Goal: Task Accomplishment & Management: Manage account settings

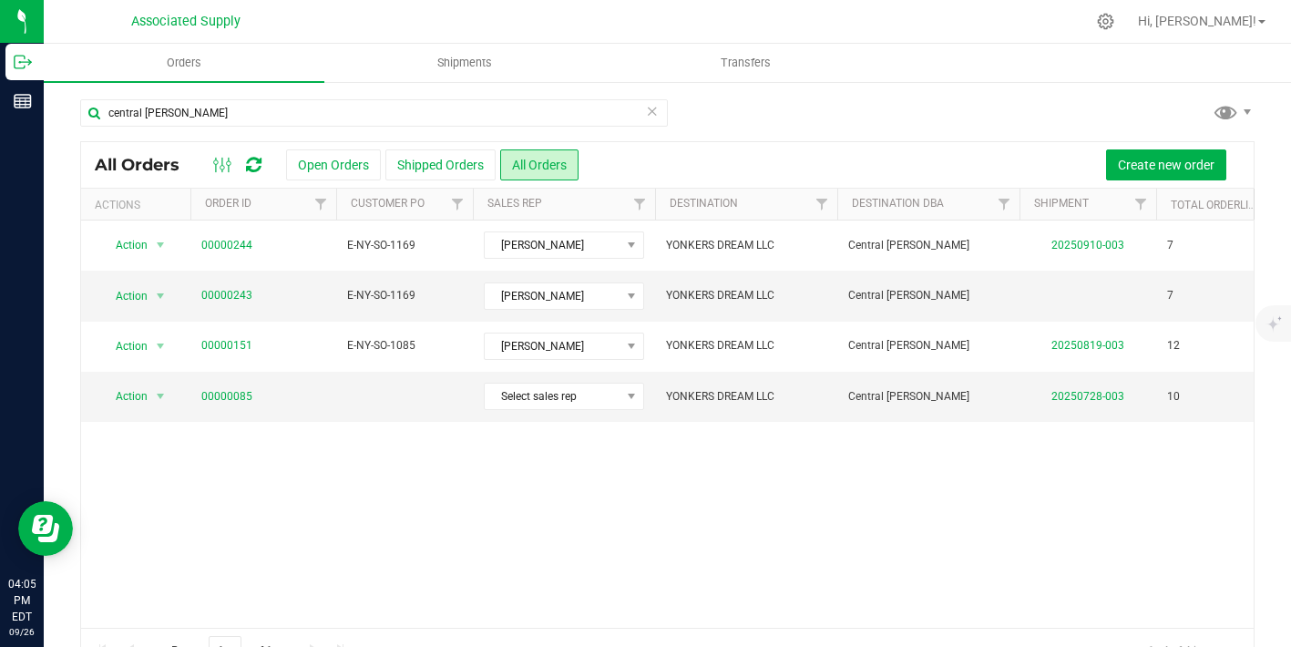
scroll to position [44, 0]
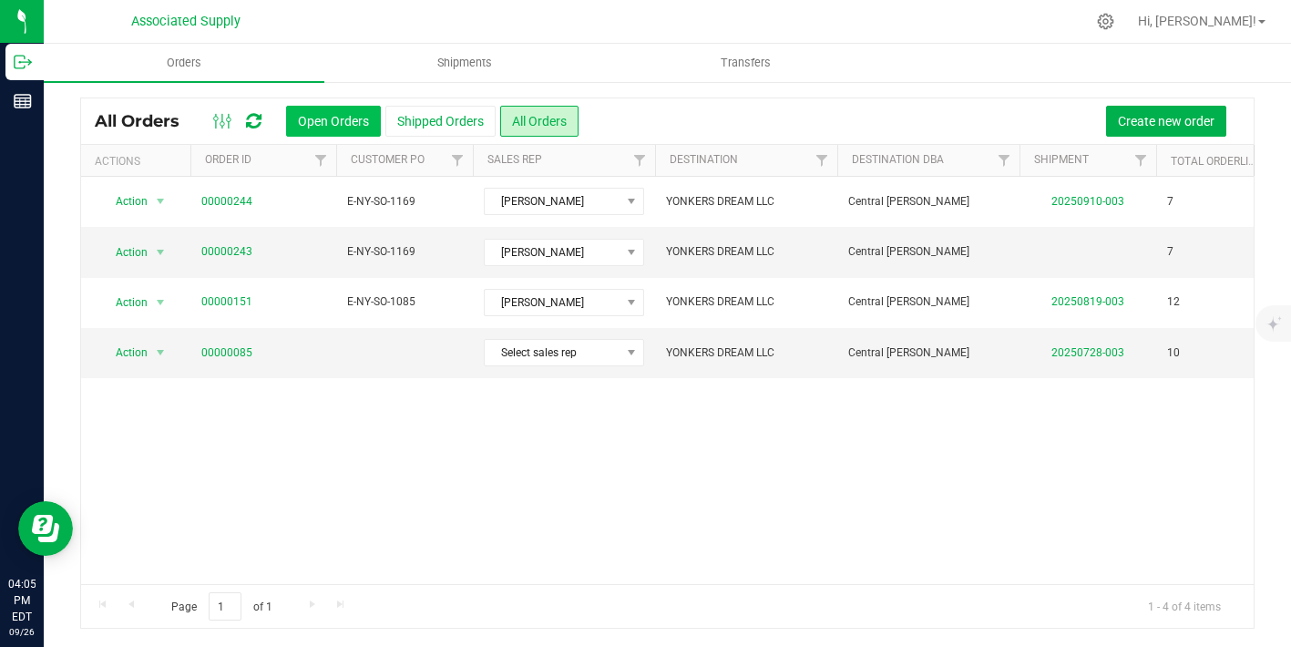
click at [300, 122] on button "Open Orders" at bounding box center [333, 121] width 95 height 31
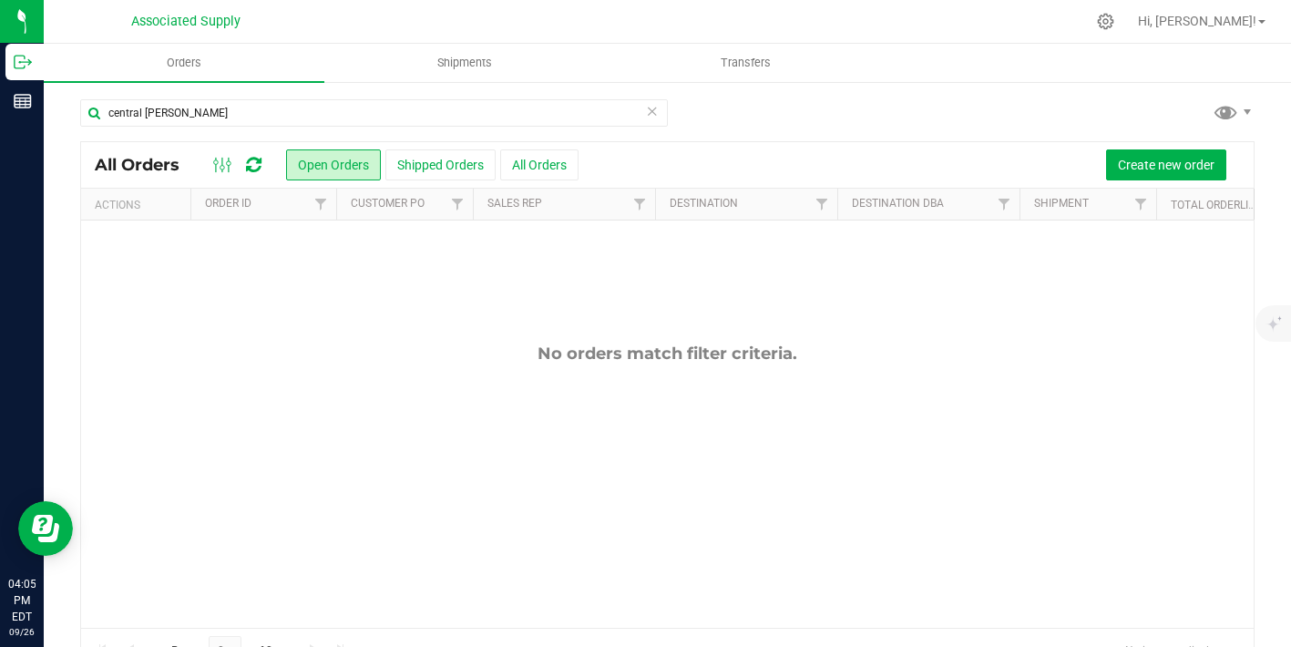
click at [650, 111] on icon at bounding box center [652, 110] width 13 height 22
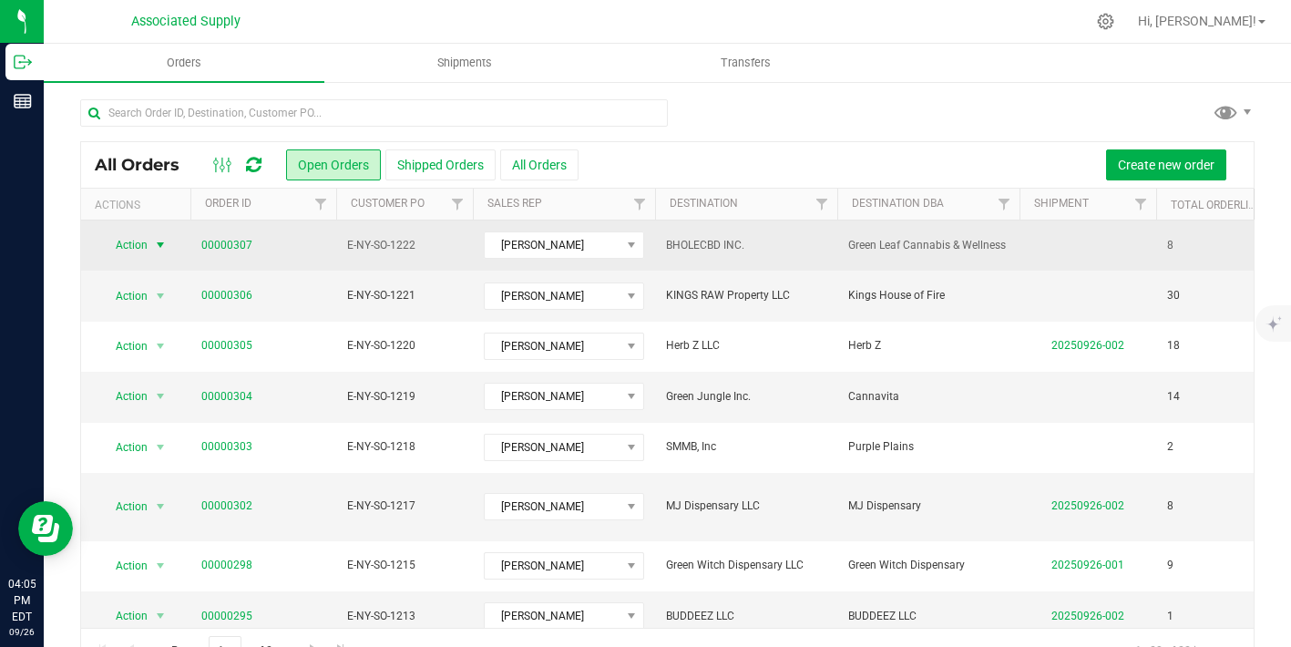
click at [159, 243] on span "select" at bounding box center [160, 245] width 15 height 15
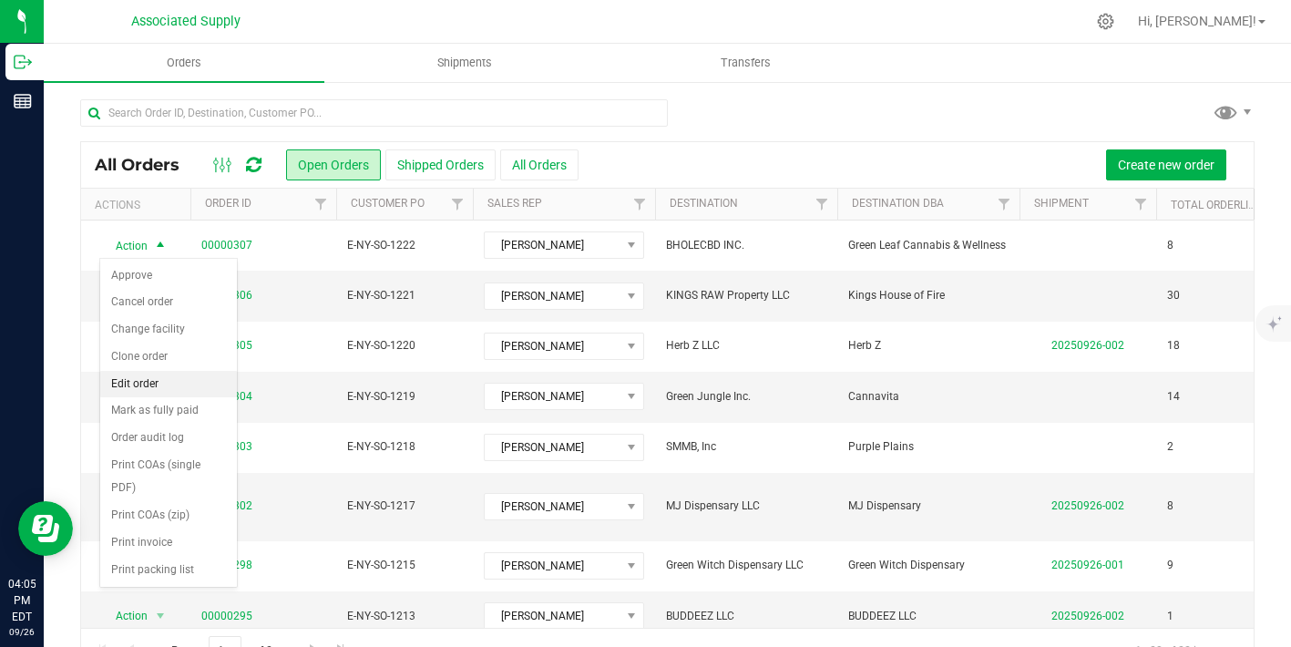
click at [154, 377] on li "Edit order" at bounding box center [168, 384] width 137 height 27
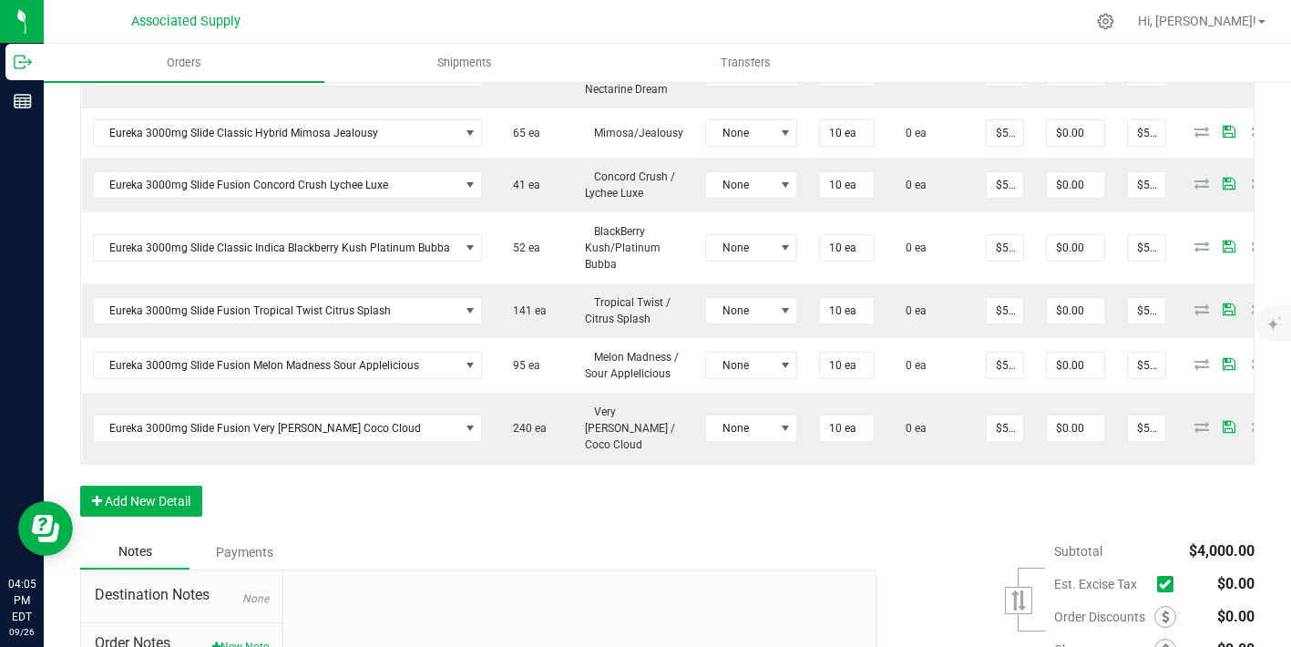
scroll to position [824, 0]
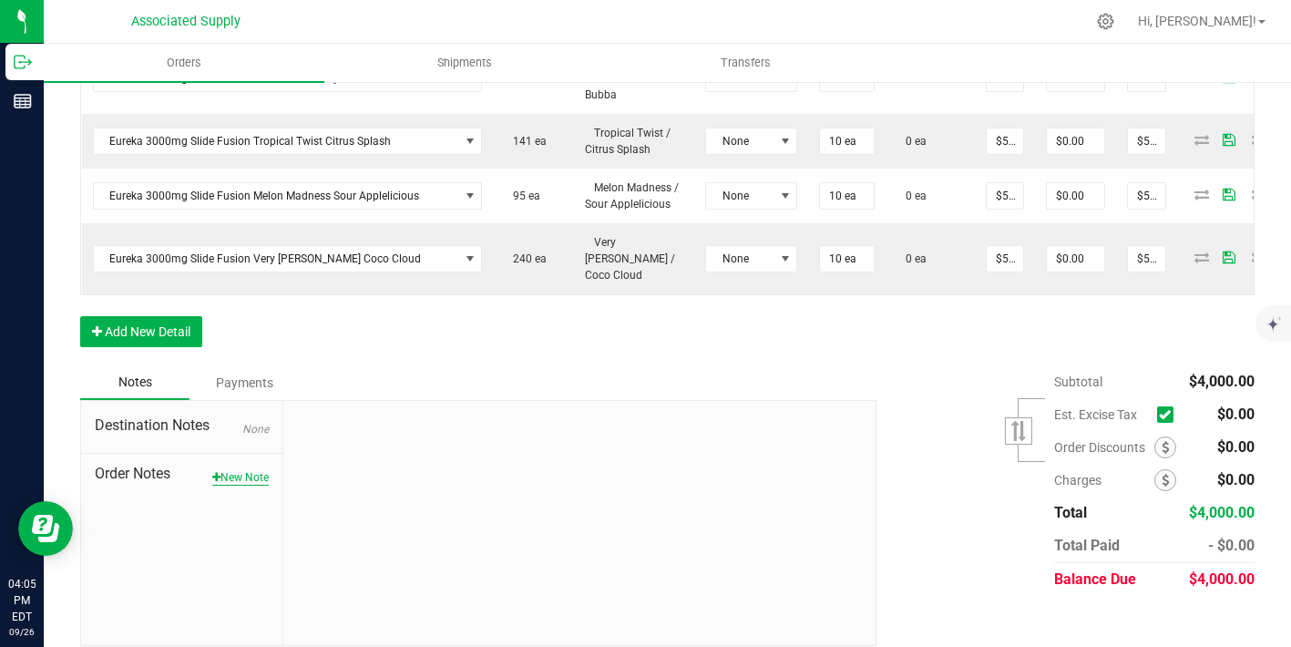
click at [241, 469] on button "New Note" at bounding box center [240, 477] width 56 height 16
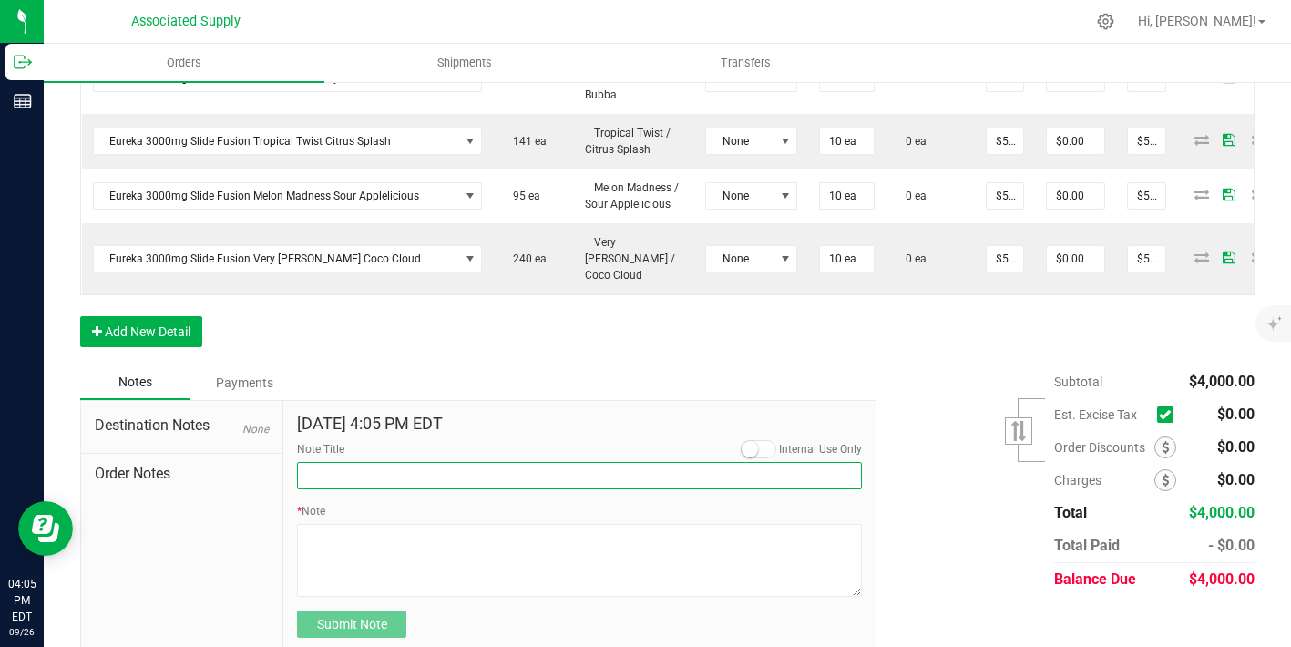
click at [343, 462] on input "Note Title" at bounding box center [579, 475] width 565 height 27
type input "NEW BANKING / WIRE INFO"
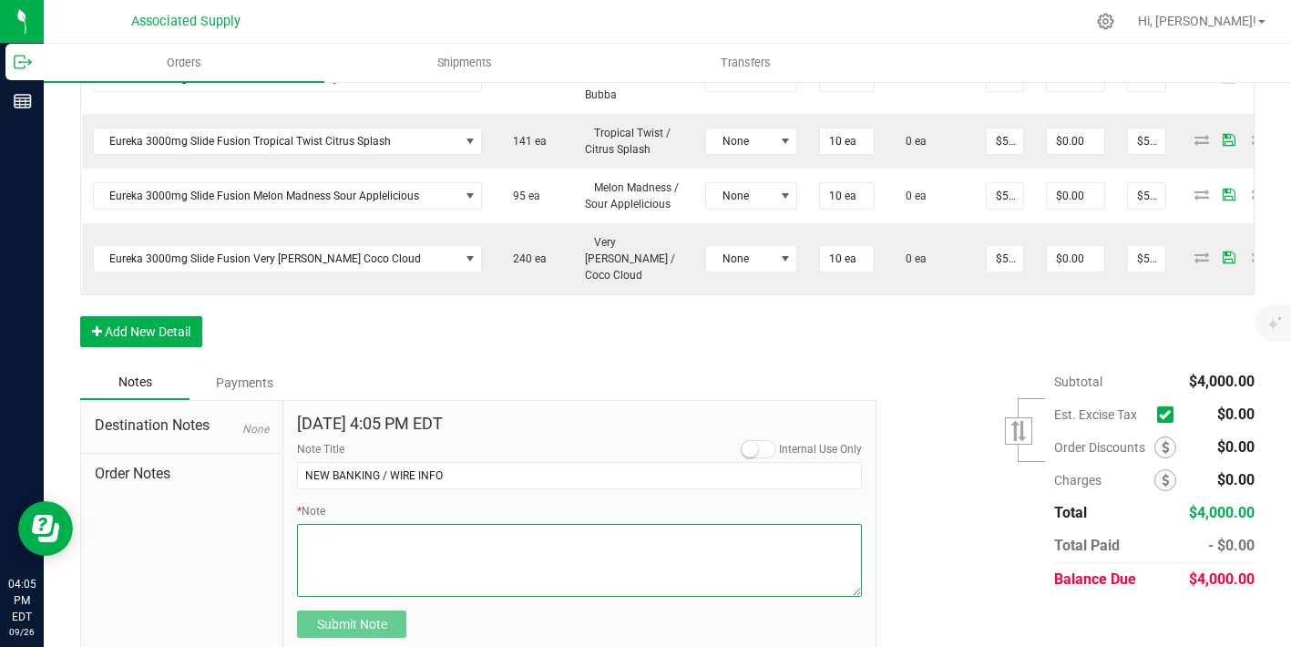
click at [344, 545] on textarea "* Note" at bounding box center [579, 560] width 565 height 73
paste textarea "Bank info for payment. Dime Community bank Routing # [US_BANK_ROUTING_MICR] Acc…"
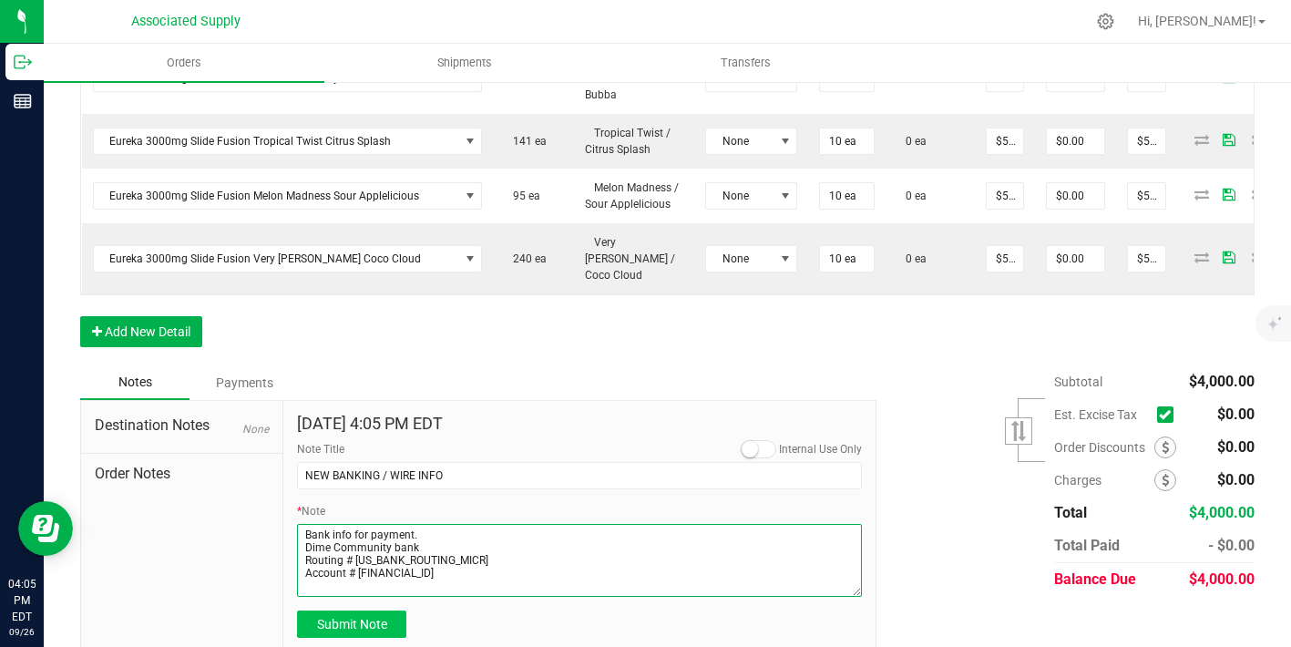
type textarea "Bank info for payment. Dime Community bank Routing # [US_BANK_ROUTING_MICR] Acc…"
click at [355, 617] on span "Submit Note" at bounding box center [352, 624] width 70 height 15
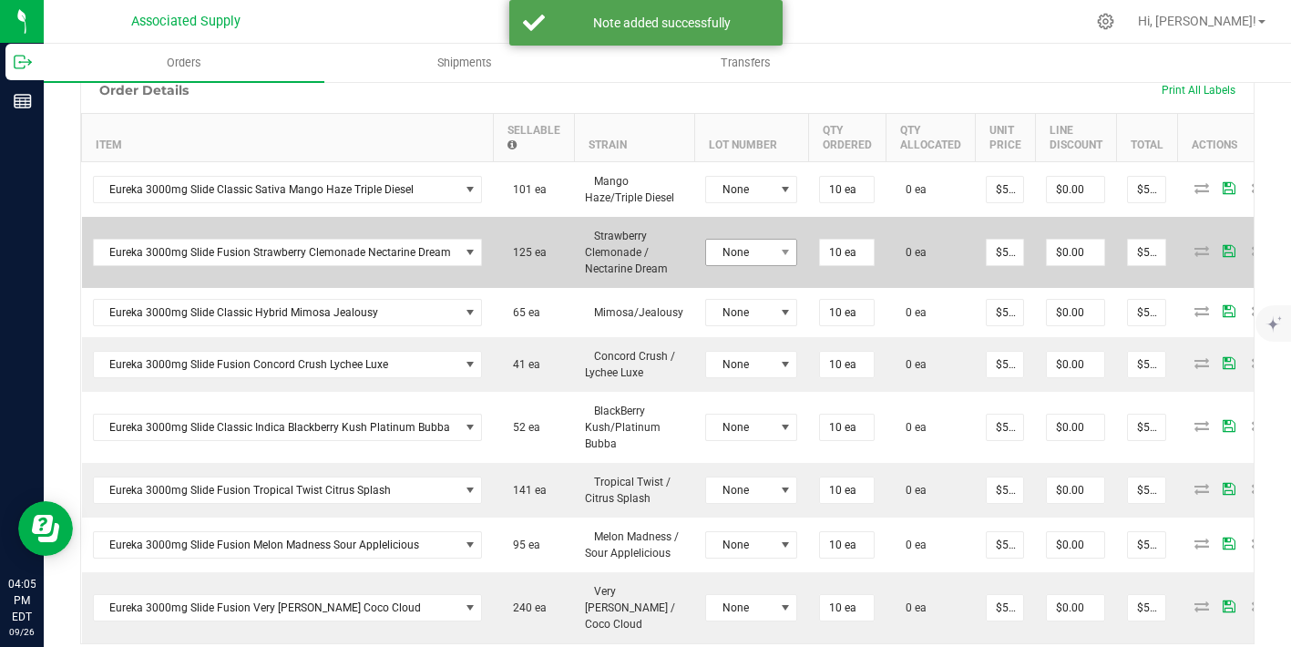
scroll to position [461, 0]
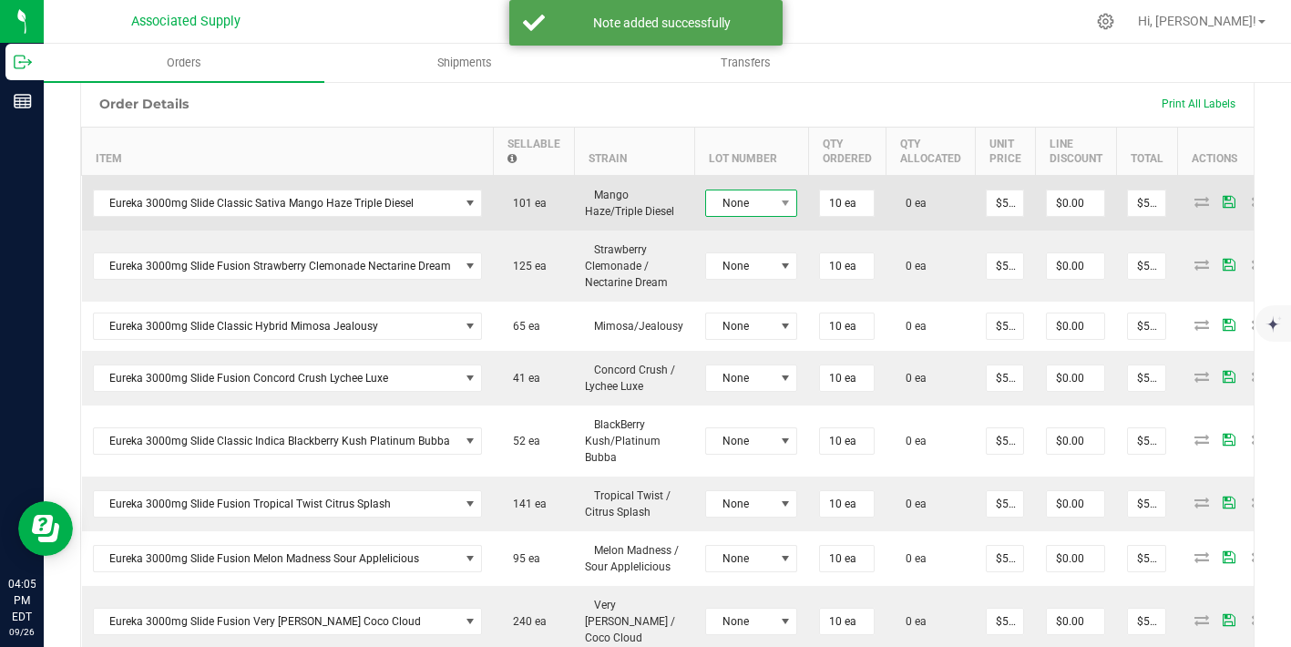
click at [757, 198] on span "None" at bounding box center [739, 203] width 67 height 26
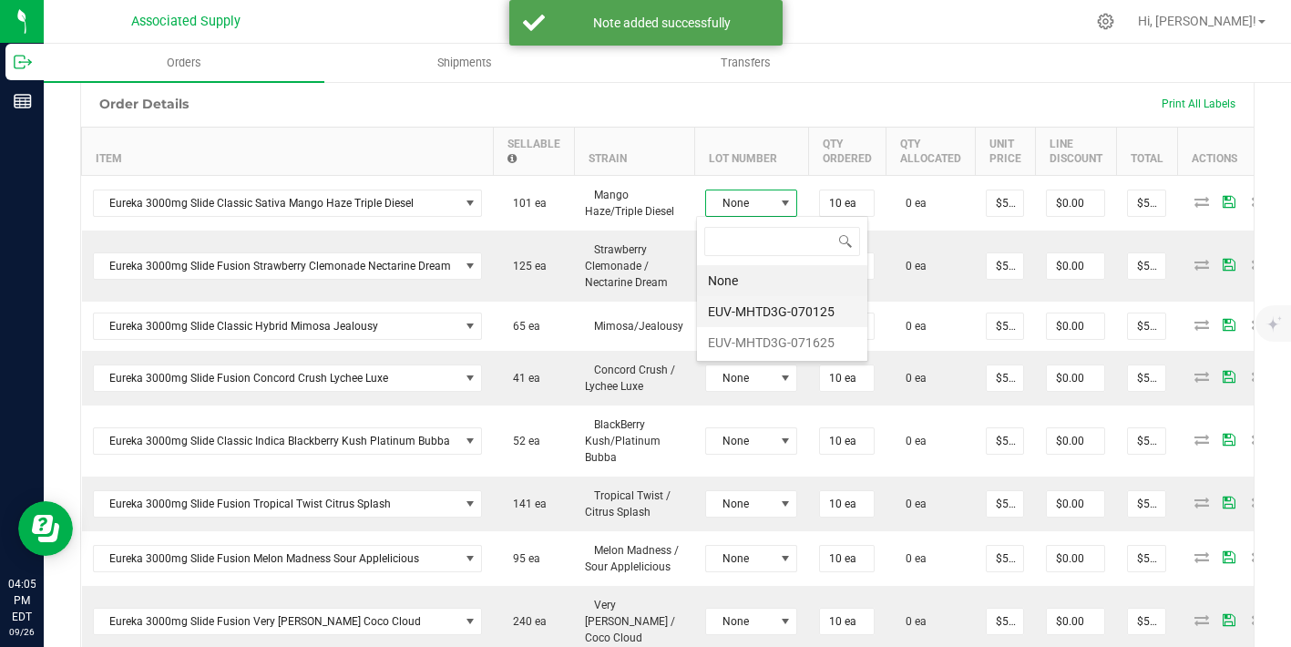
click at [765, 319] on li "EUV-MHTD3G-070125" at bounding box center [782, 311] width 170 height 31
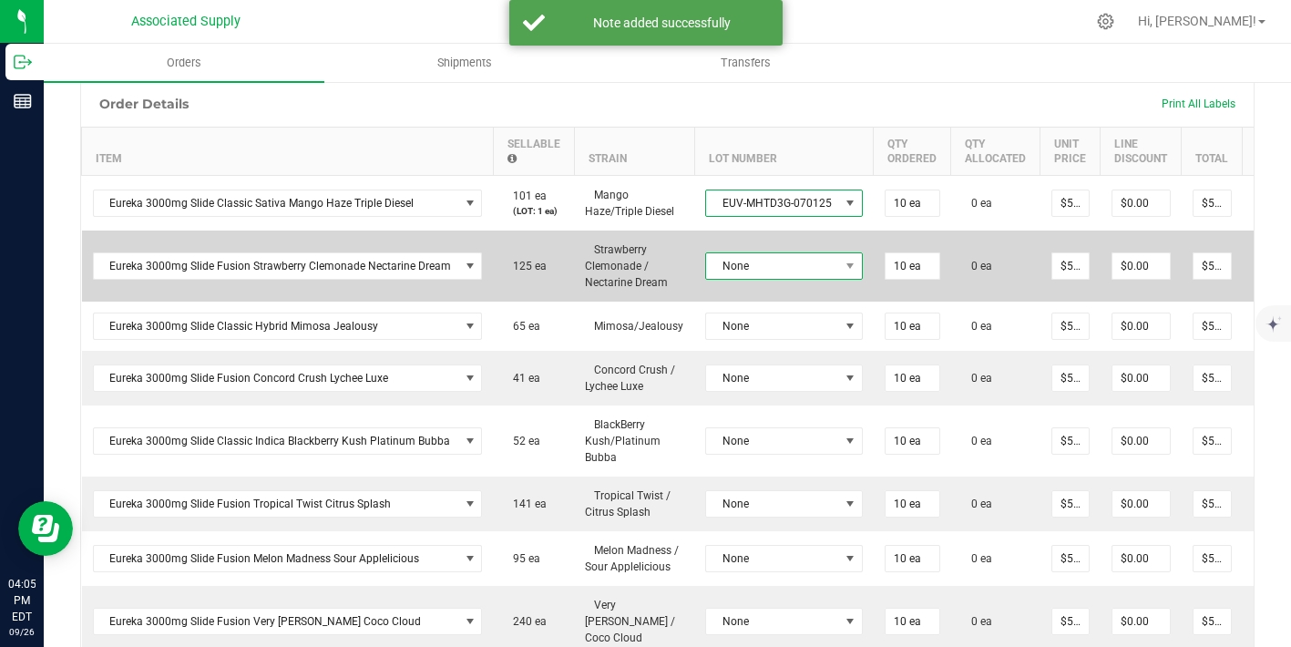
click at [760, 261] on span "None" at bounding box center [772, 266] width 133 height 26
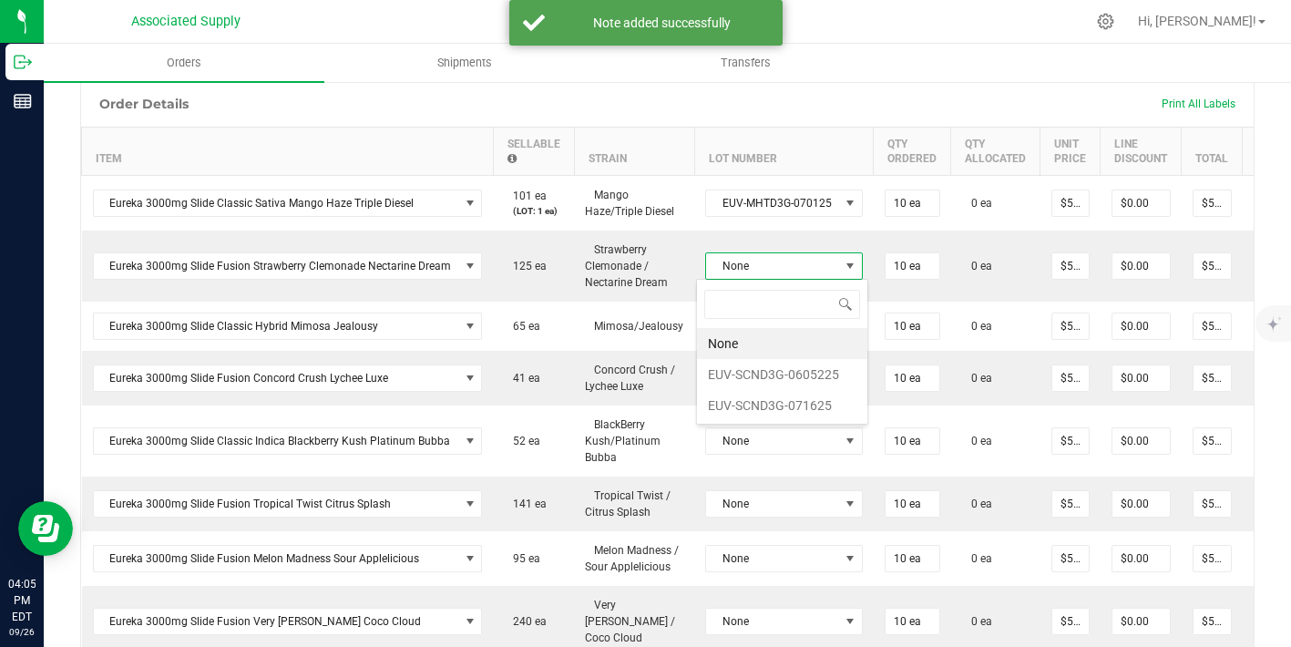
scroll to position [27, 155]
click at [765, 384] on li "EUV-SCND3G-0605225" at bounding box center [782, 374] width 170 height 31
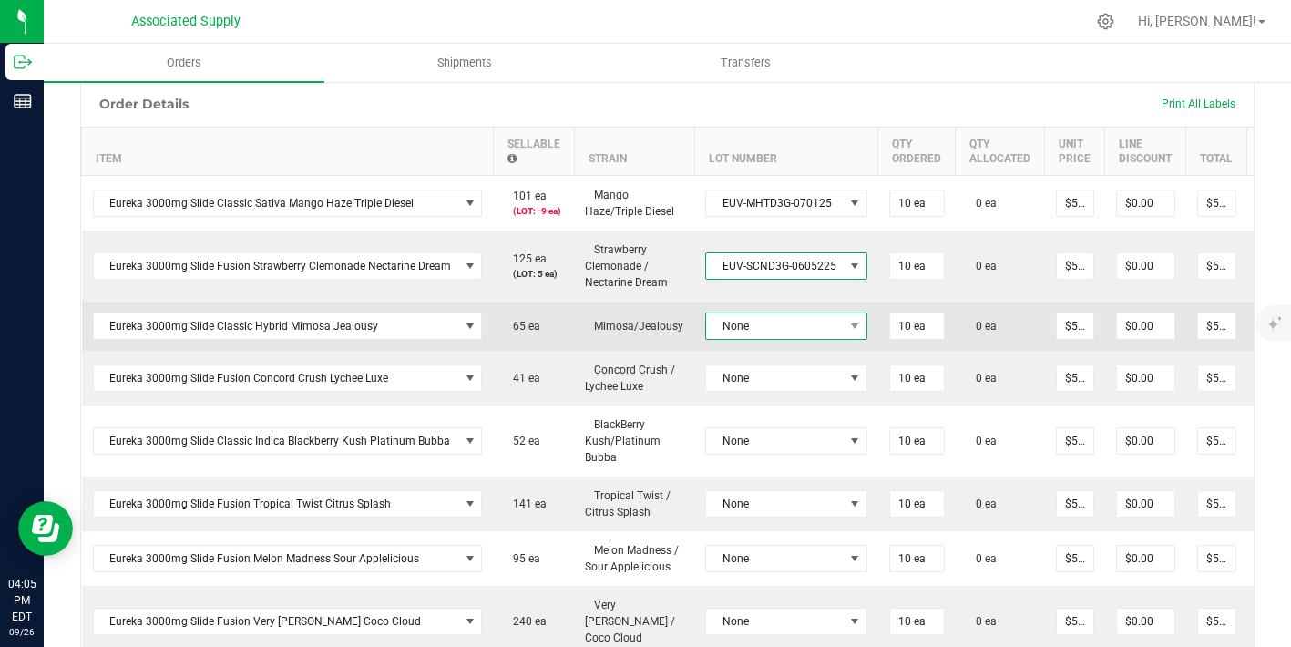
click at [775, 317] on span "None" at bounding box center [775, 326] width 138 height 26
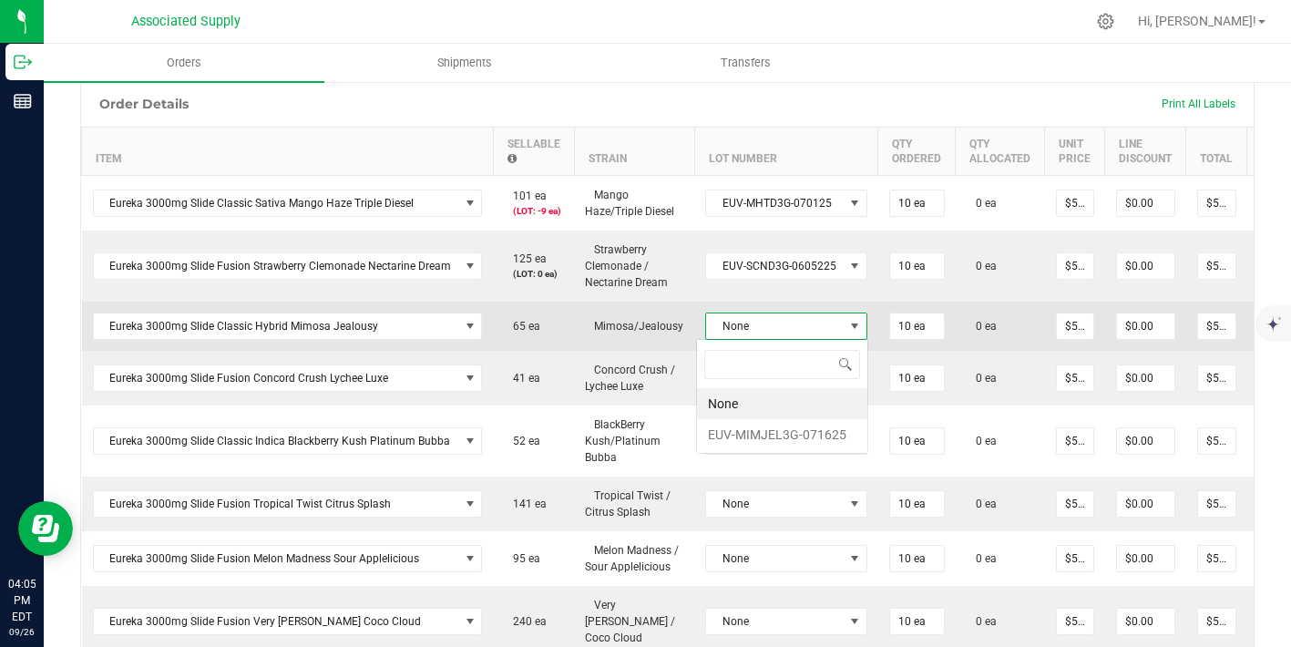
scroll to position [27, 159]
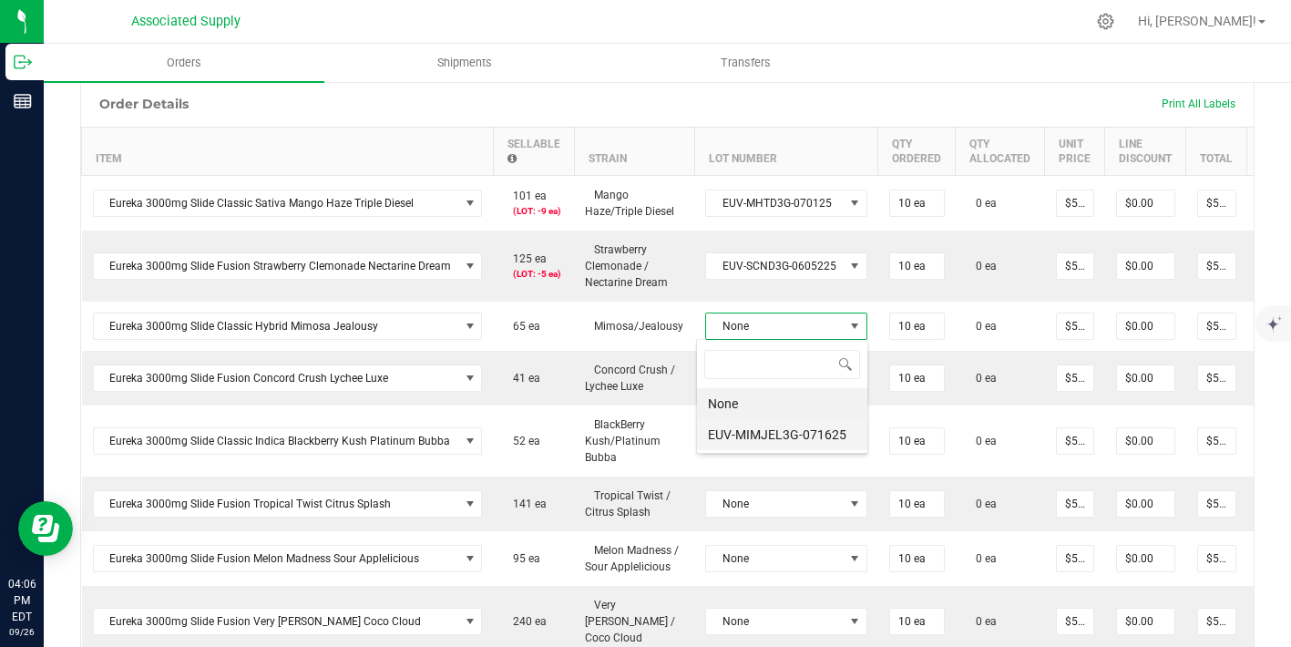
click at [773, 435] on li "EUV-MIMJEL3G-071625" at bounding box center [782, 434] width 170 height 31
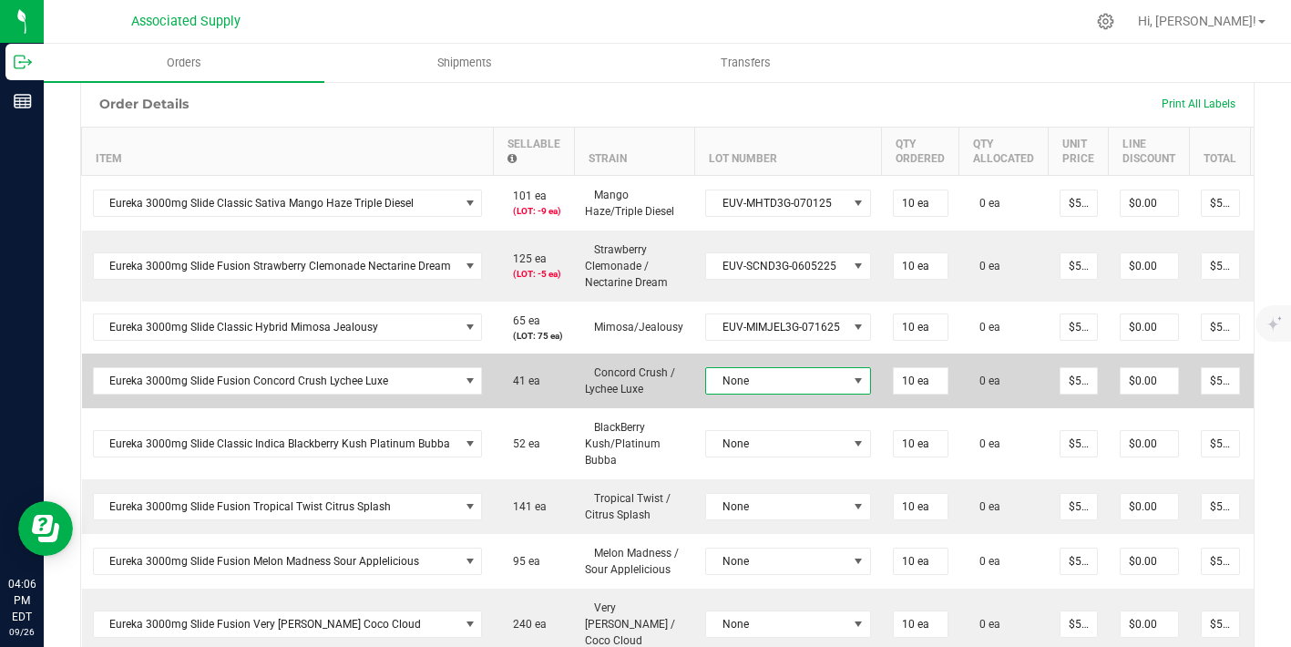
click at [780, 390] on span "None" at bounding box center [776, 381] width 141 height 26
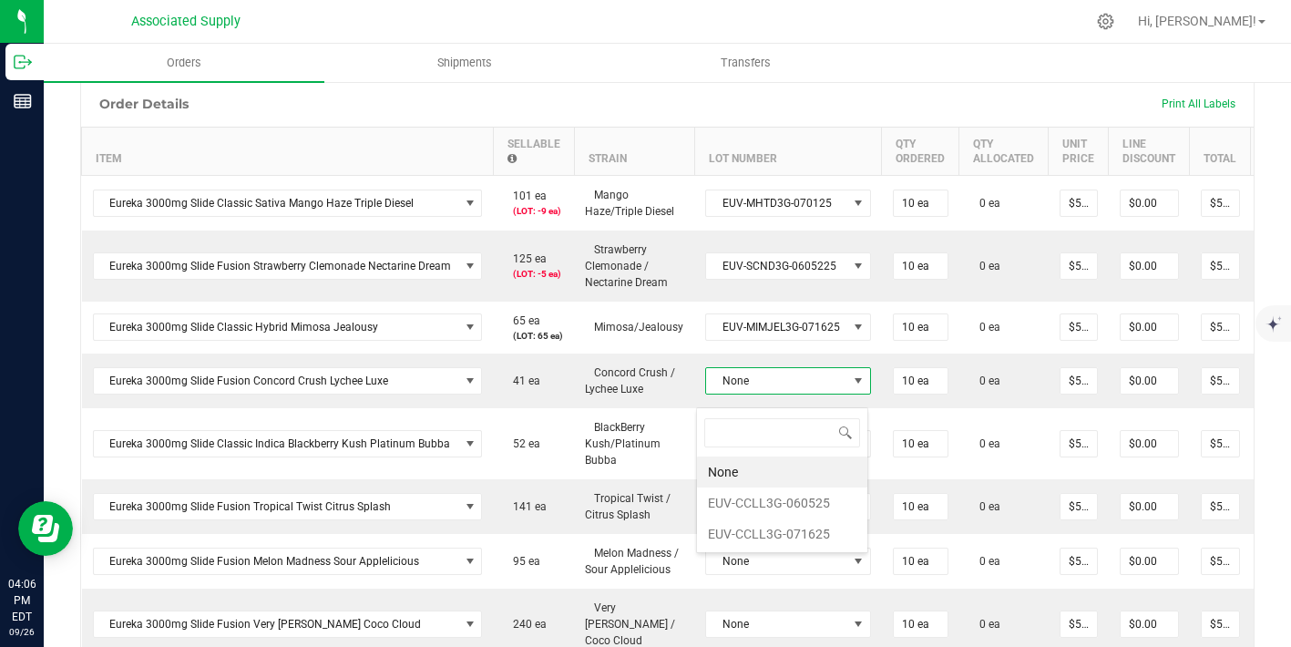
scroll to position [27, 164]
click at [773, 532] on li "EUV-CCLL3G-071625" at bounding box center [782, 533] width 170 height 31
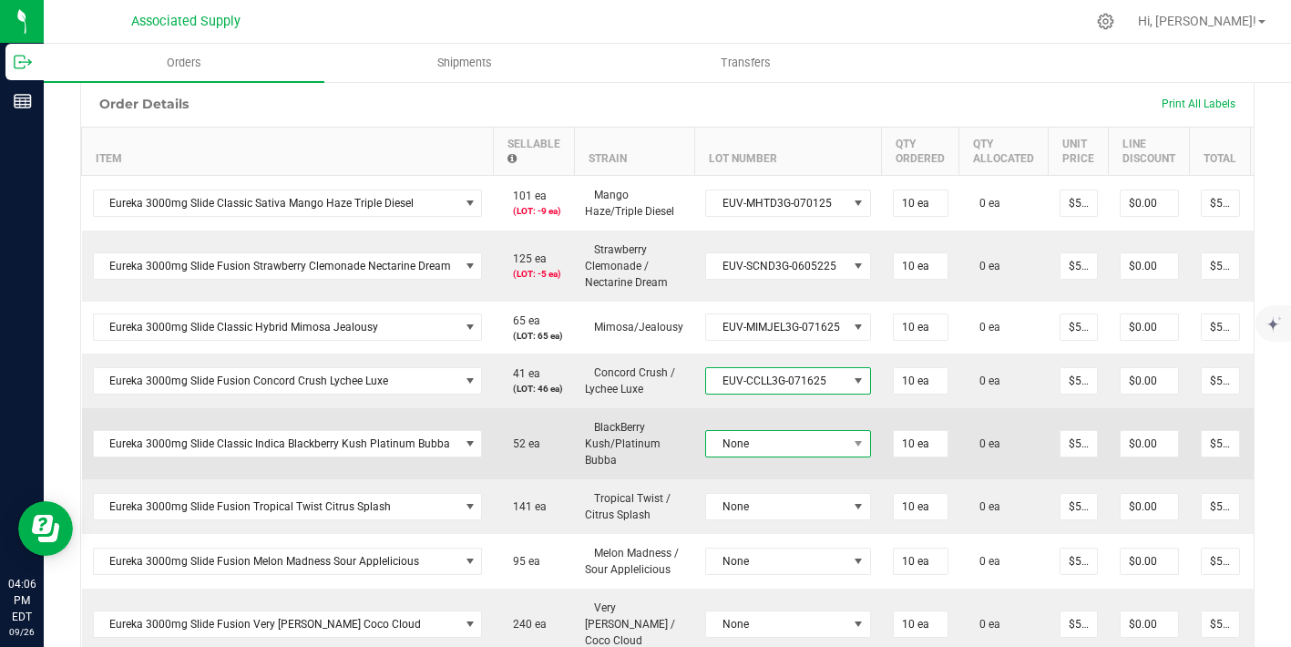
click at [777, 456] on span "None" at bounding box center [776, 444] width 141 height 26
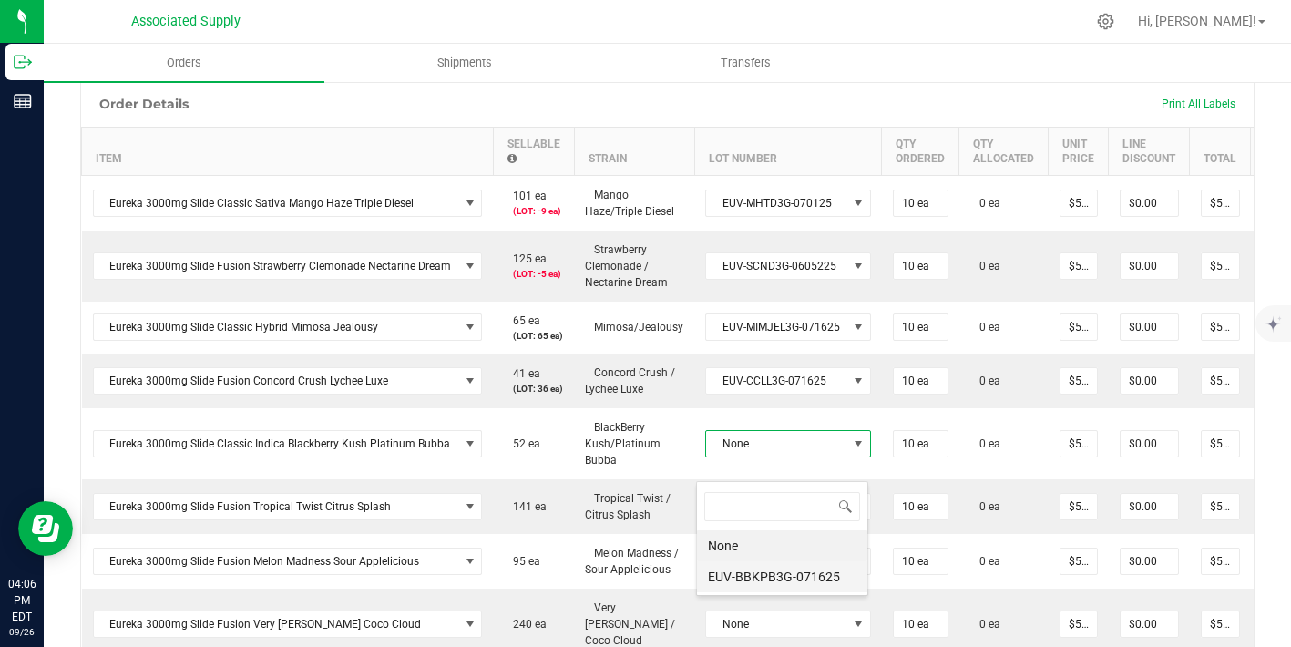
click at [782, 580] on li "EUV-BBKPB3G-071625" at bounding box center [782, 576] width 170 height 31
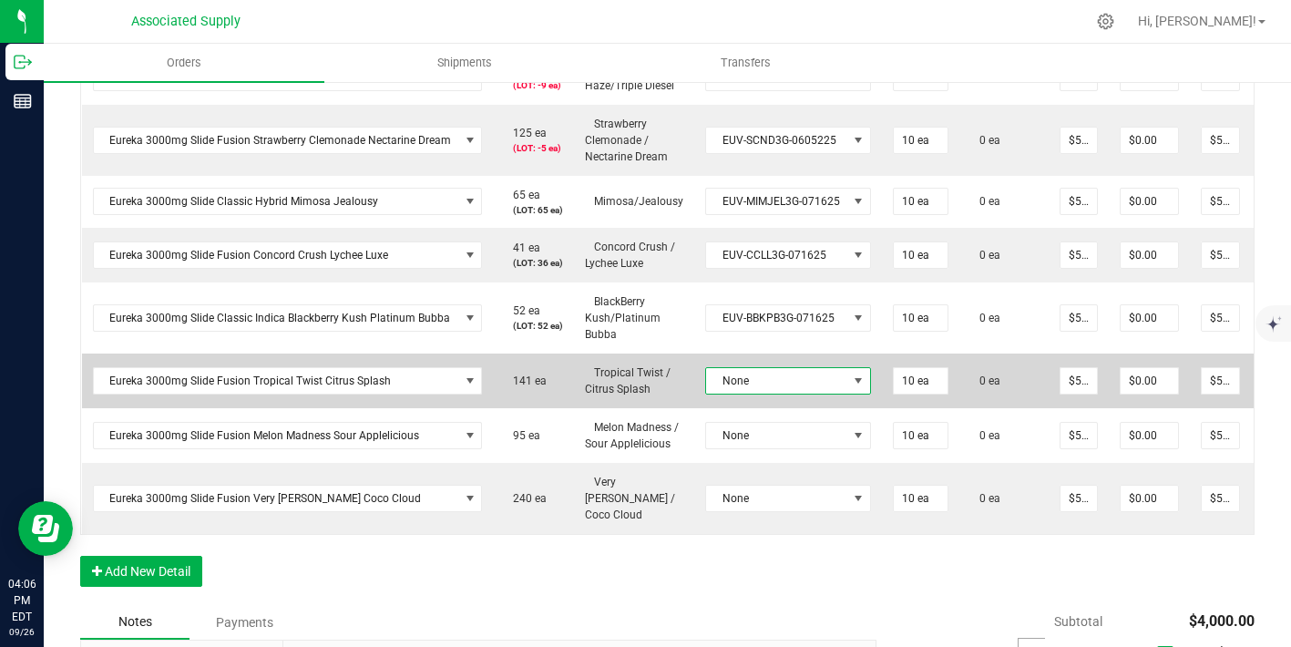
click at [761, 394] on span "None" at bounding box center [776, 381] width 141 height 26
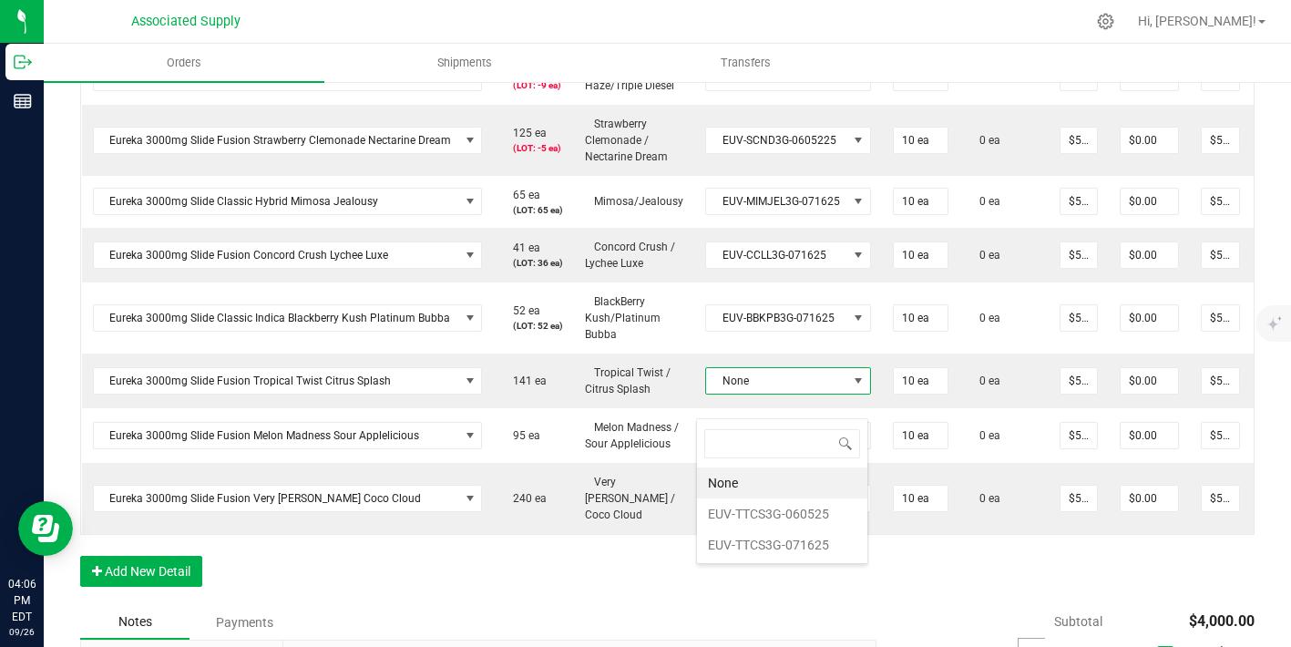
scroll to position [27, 164]
click at [787, 538] on li "EUV-TTCS3G-071625" at bounding box center [782, 544] width 170 height 31
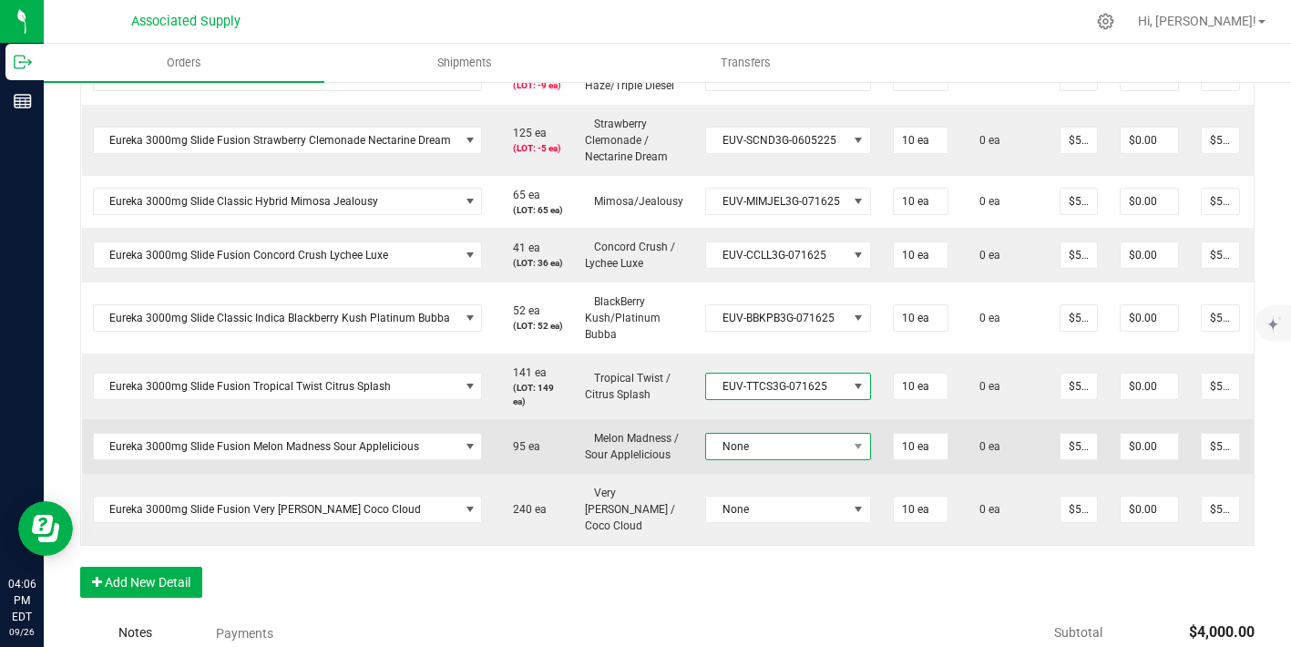
click at [790, 459] on span "None" at bounding box center [776, 447] width 141 height 26
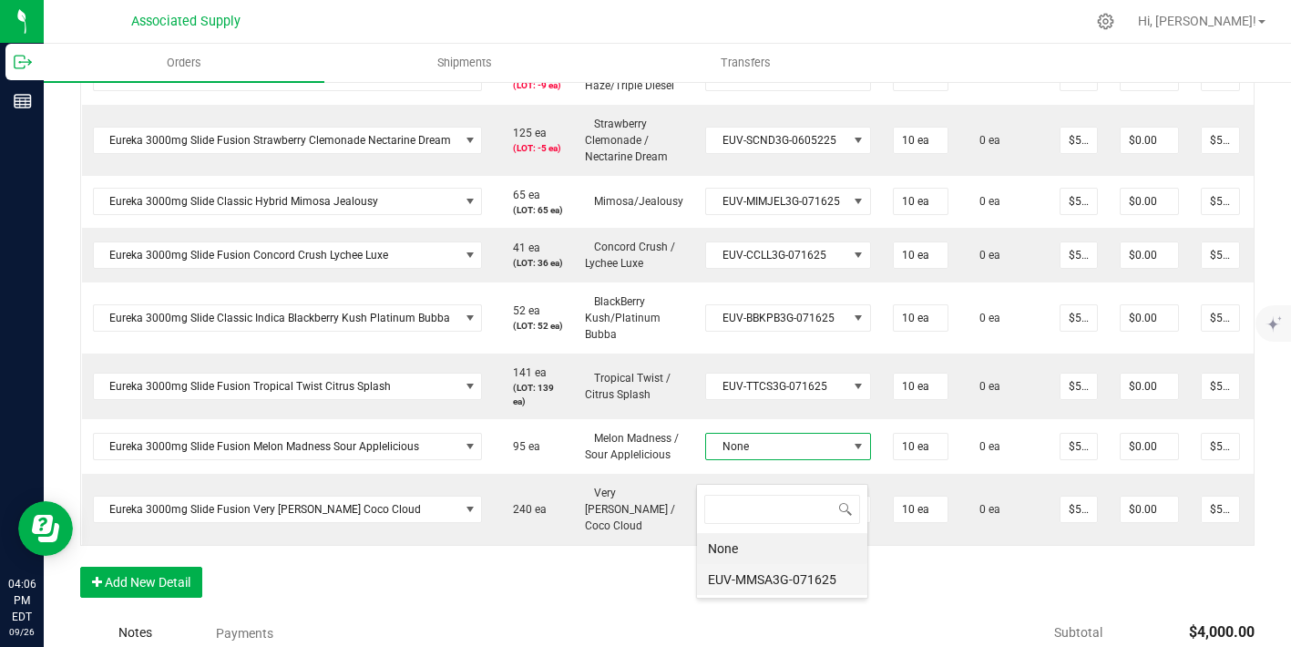
click at [778, 588] on li "EUV-MMSA3G-071625" at bounding box center [782, 579] width 170 height 31
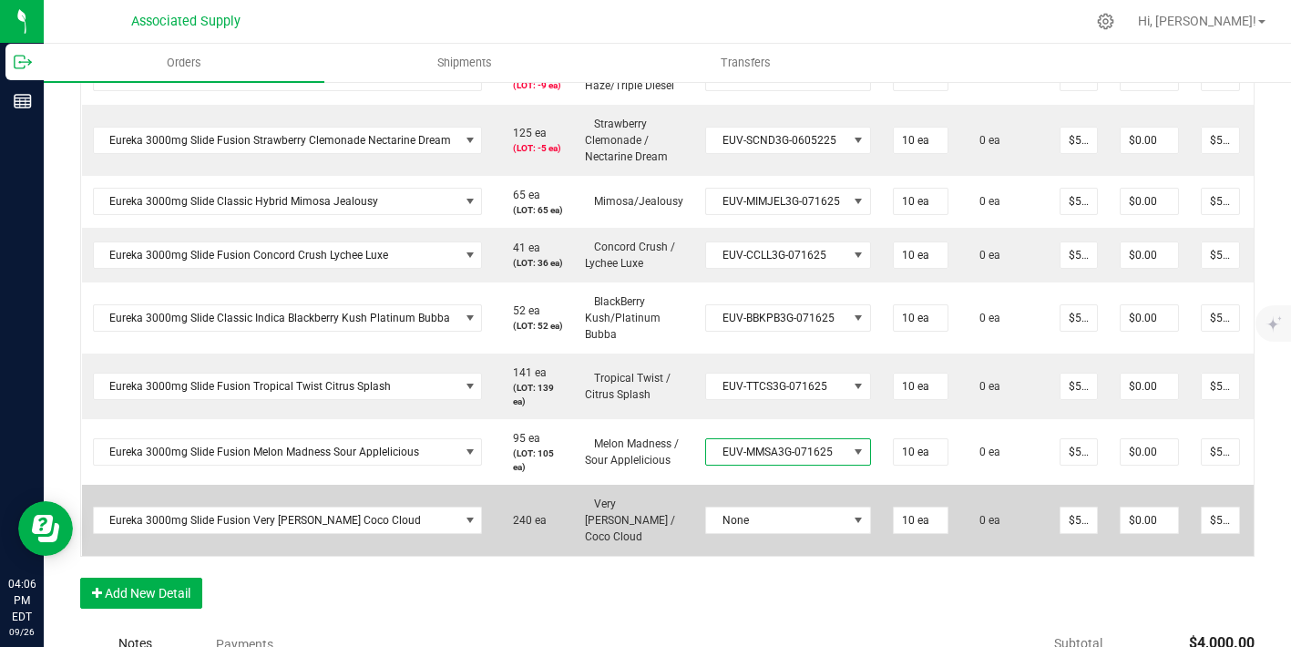
click at [783, 521] on td "None" at bounding box center [788, 520] width 188 height 71
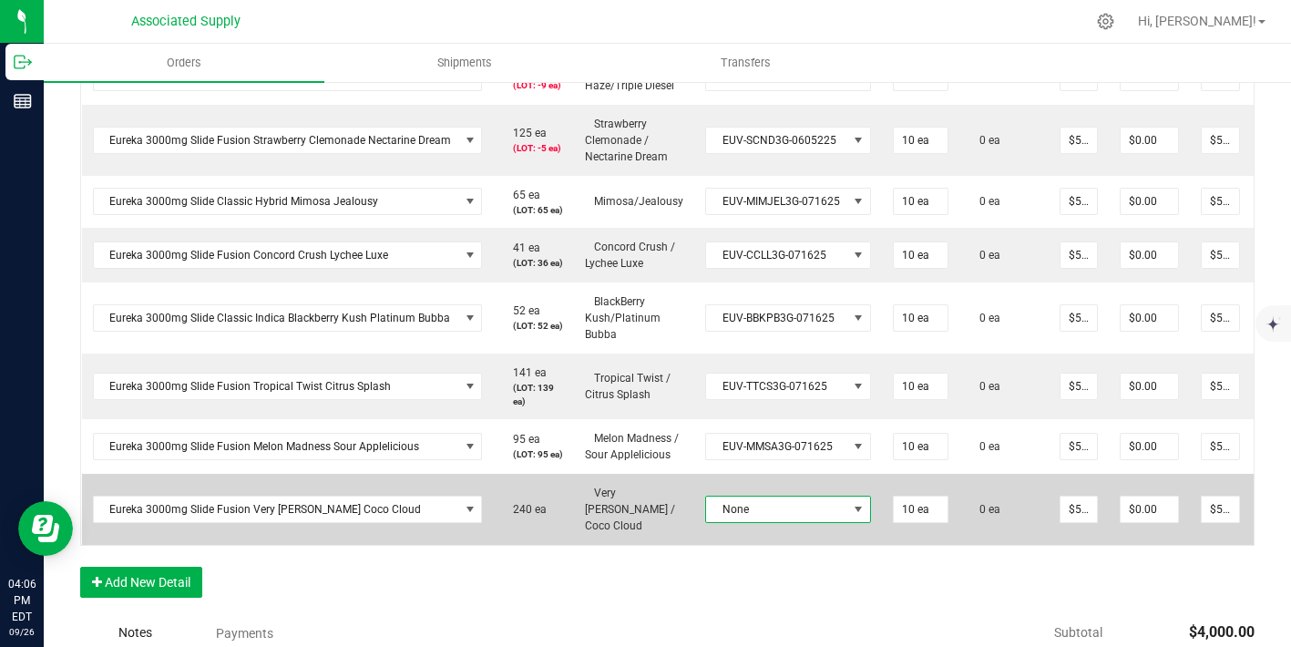
click at [779, 522] on span "None" at bounding box center [776, 510] width 141 height 26
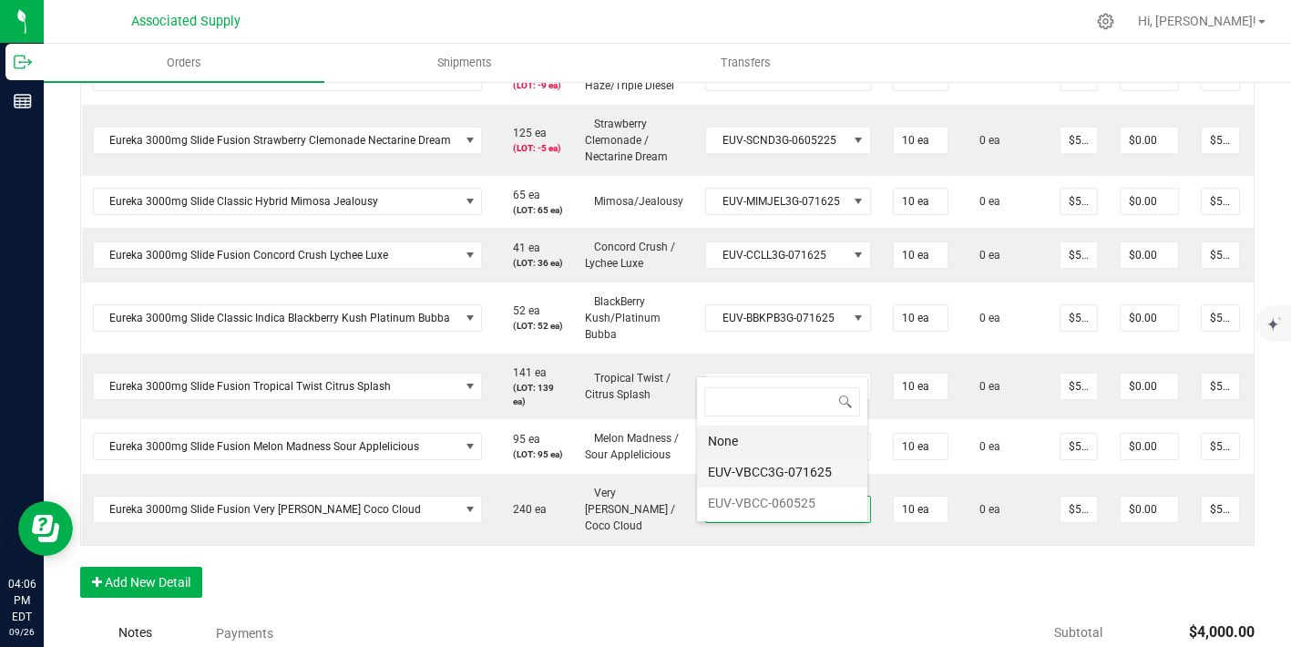
click at [791, 477] on li "EUV-VBCC3G-071625" at bounding box center [782, 471] width 170 height 31
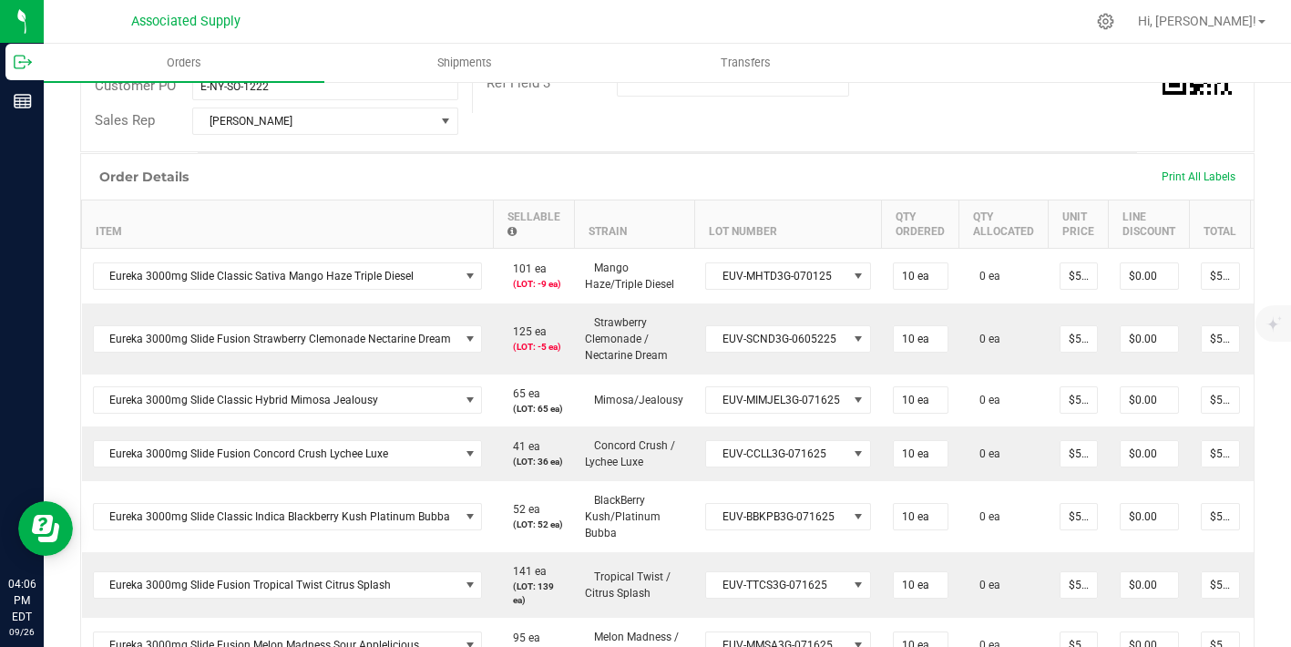
scroll to position [283, 0]
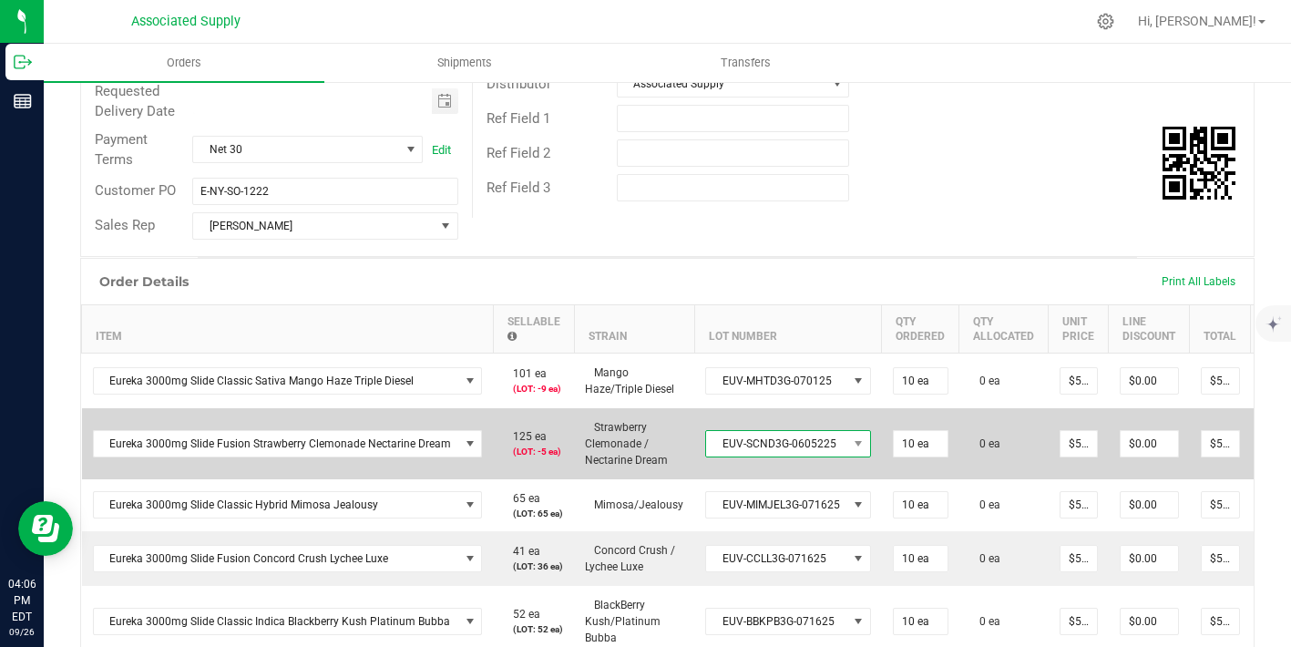
click at [794, 443] on span "EUV-SCND3G-0605225" at bounding box center [776, 444] width 141 height 26
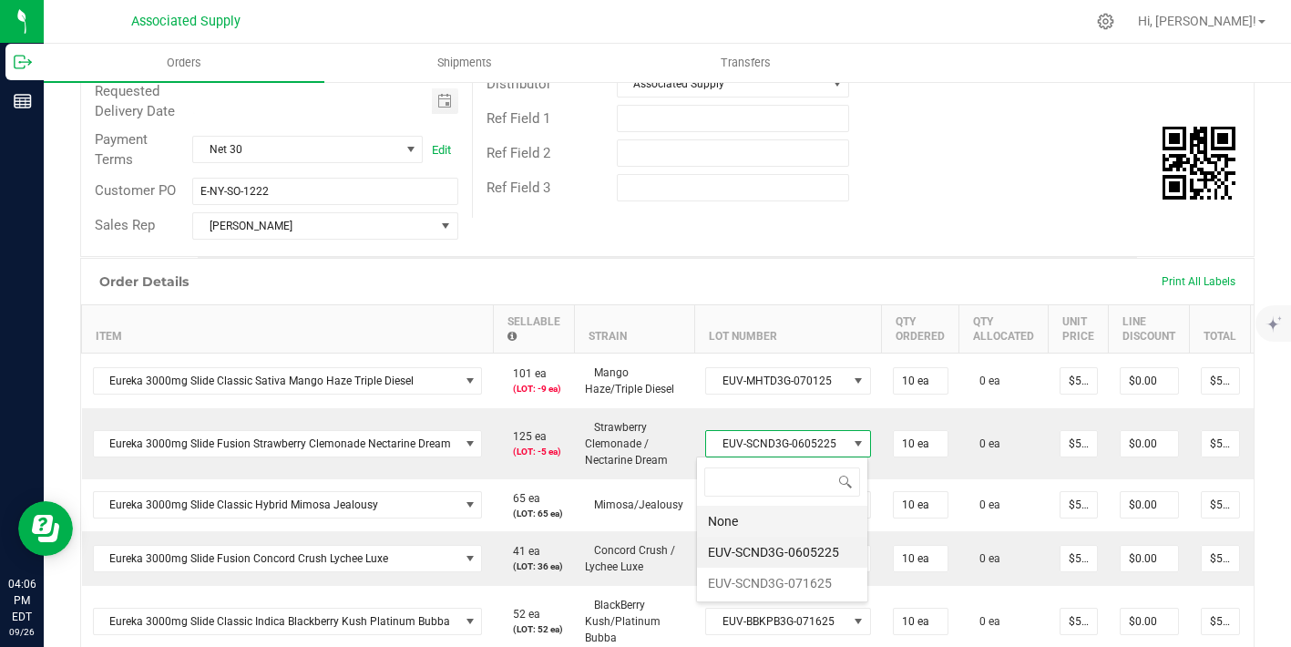
scroll to position [27, 164]
click at [794, 578] on li "EUV-SCND3G-071625" at bounding box center [782, 583] width 170 height 31
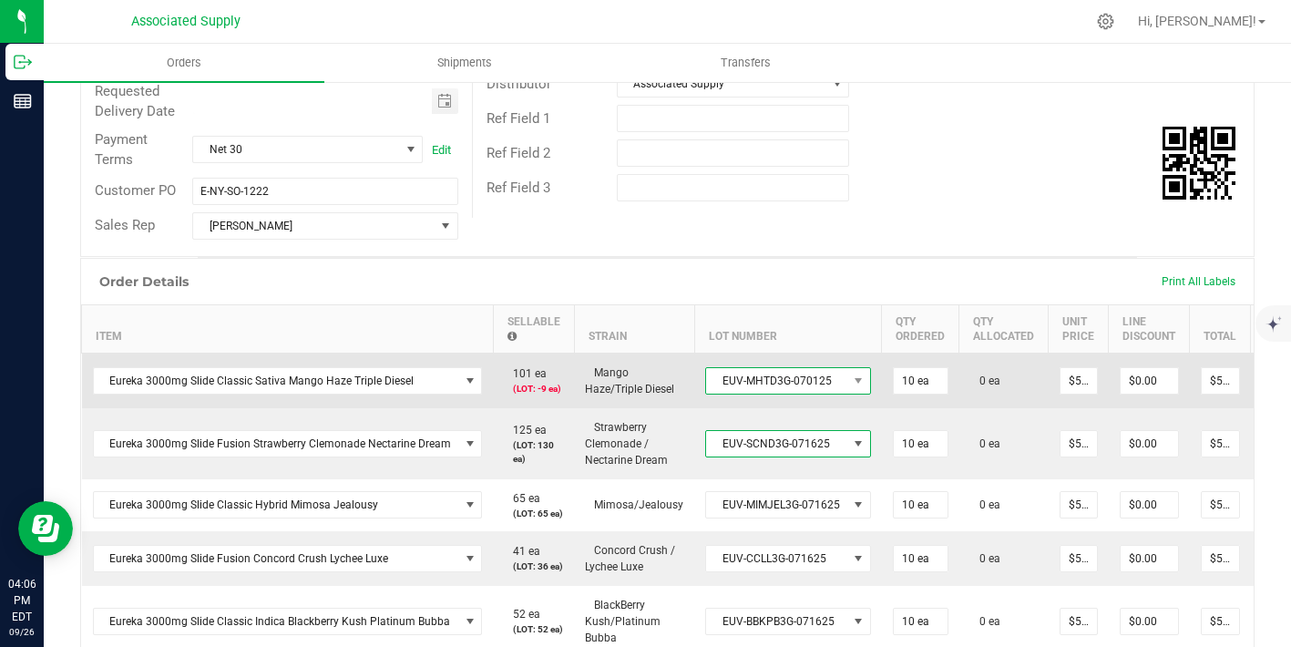
click at [793, 384] on span "EUV-MHTD3G-070125" at bounding box center [776, 381] width 141 height 26
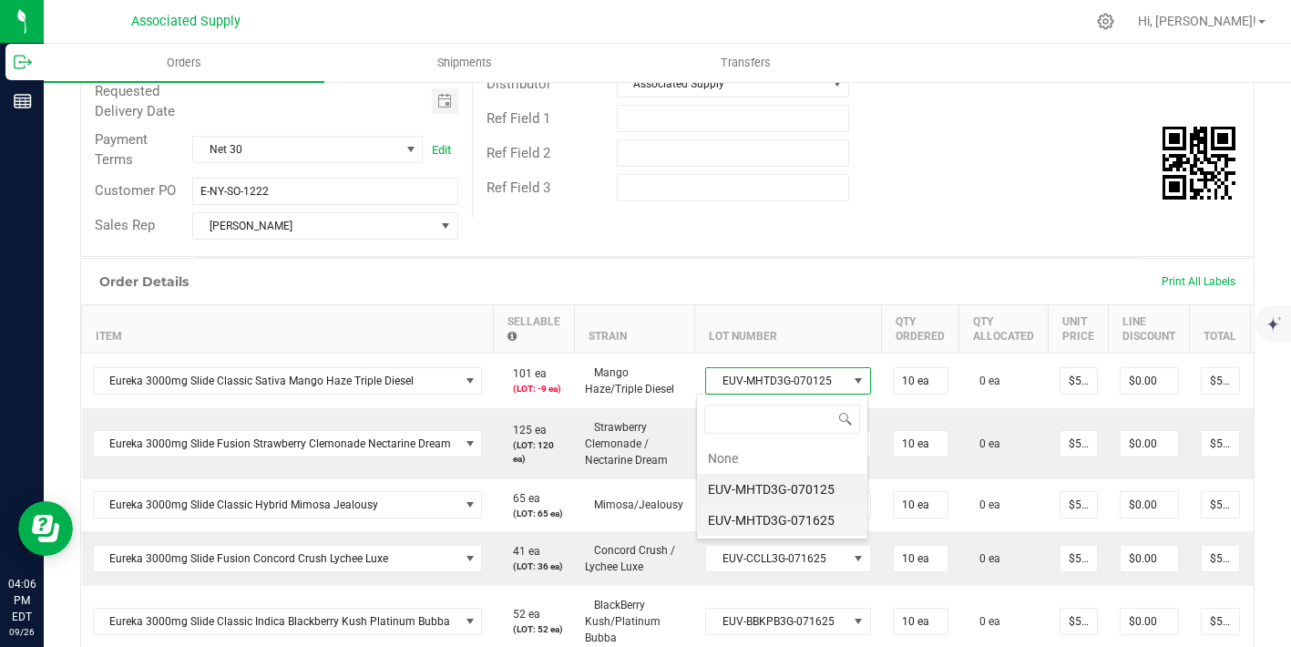
click at [772, 517] on li "EUV-MHTD3G-071625" at bounding box center [782, 520] width 170 height 31
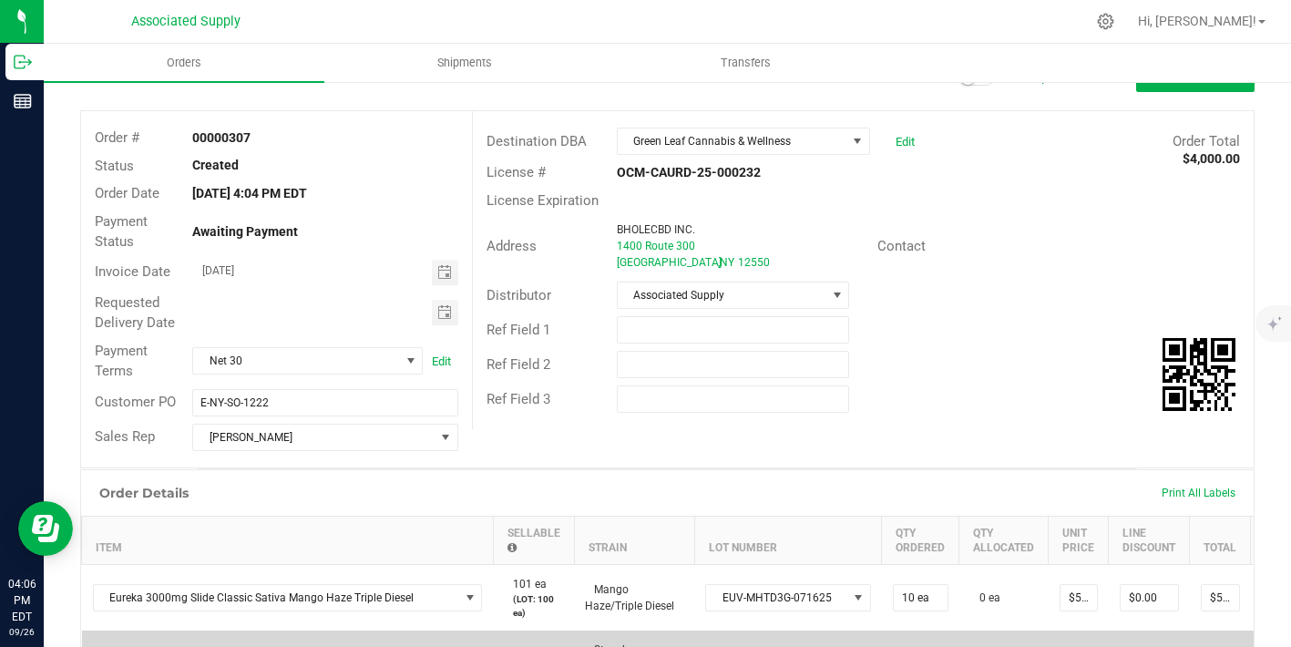
scroll to position [0, 0]
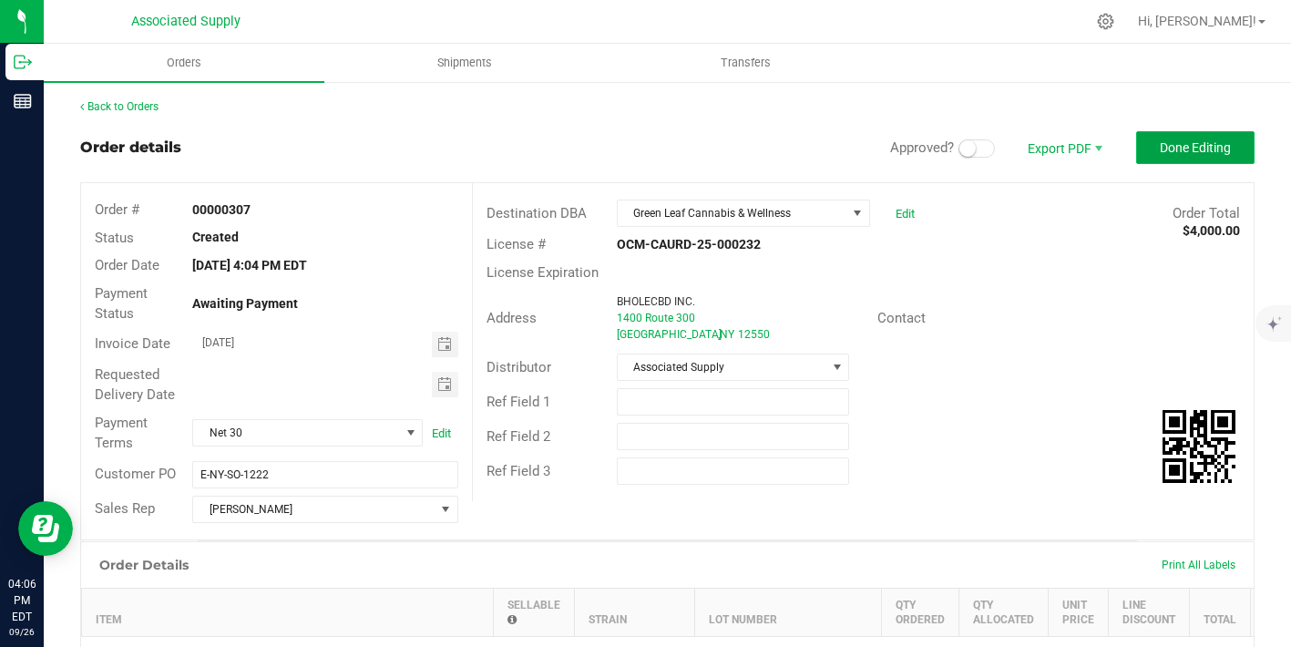
click at [1174, 152] on span "Done Editing" at bounding box center [1195, 147] width 71 height 15
